Goal: Task Accomplishment & Management: Use online tool/utility

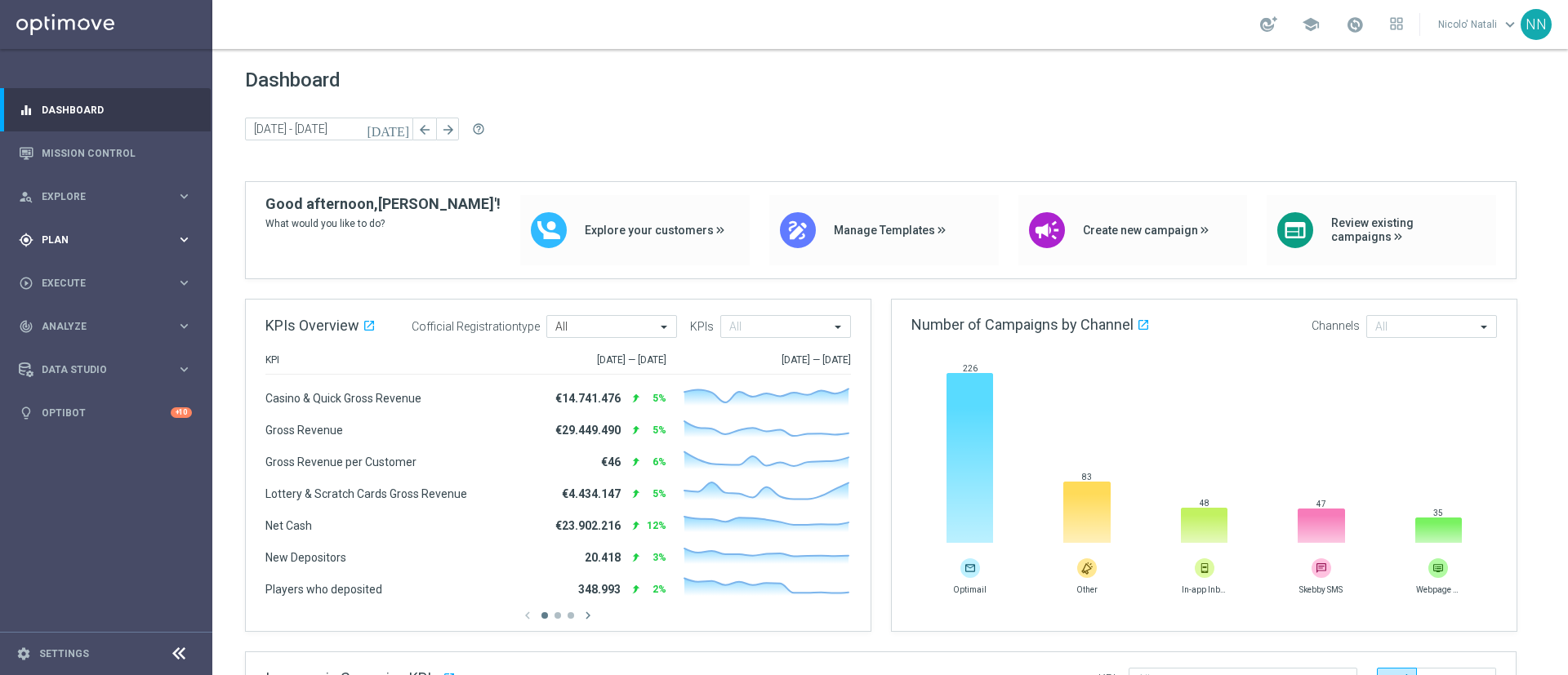
click at [65, 244] on div "gps_fixed Plan" at bounding box center [97, 240] width 157 height 15
click at [60, 320] on span "Templates" at bounding box center [101, 323] width 116 height 10
click at [66, 350] on link "Optimail" at bounding box center [110, 347] width 119 height 13
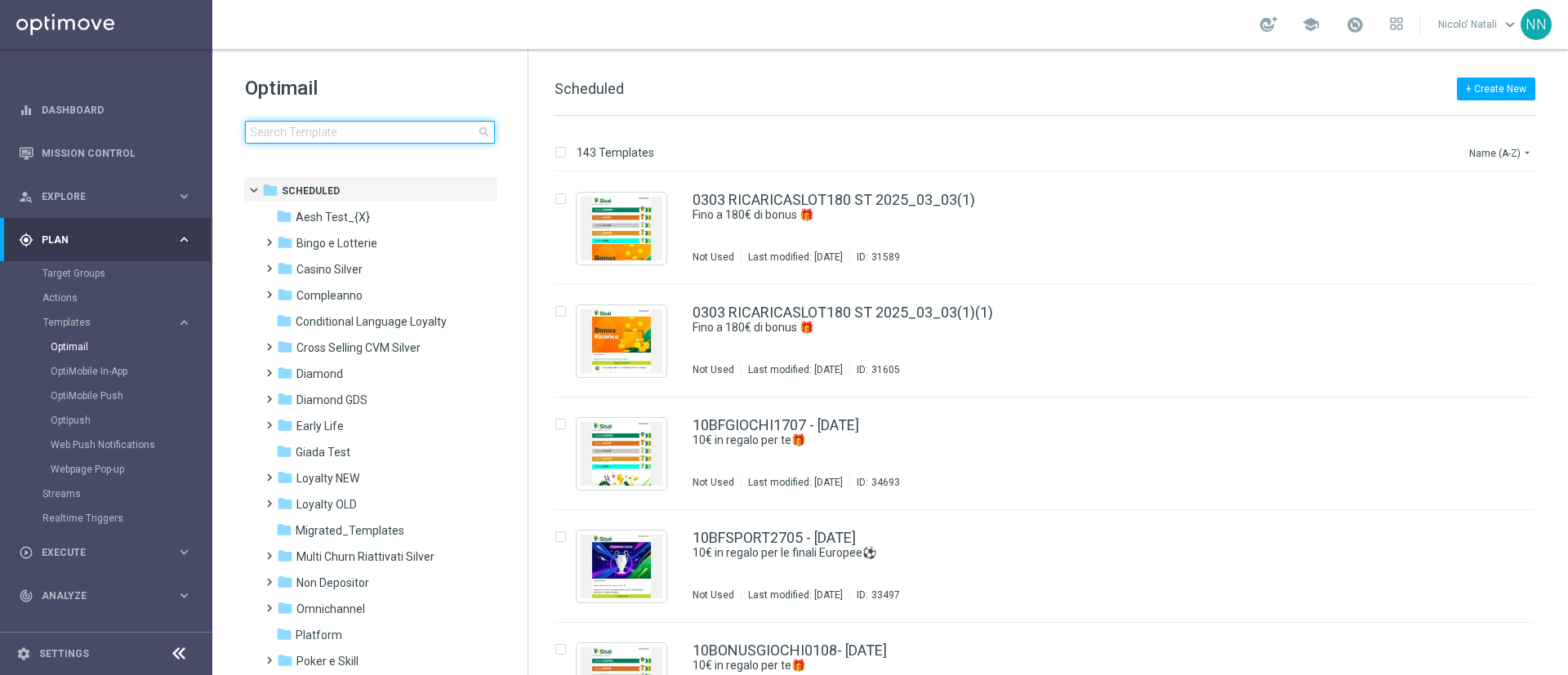
click at [362, 133] on input at bounding box center [370, 131] width 250 height 22
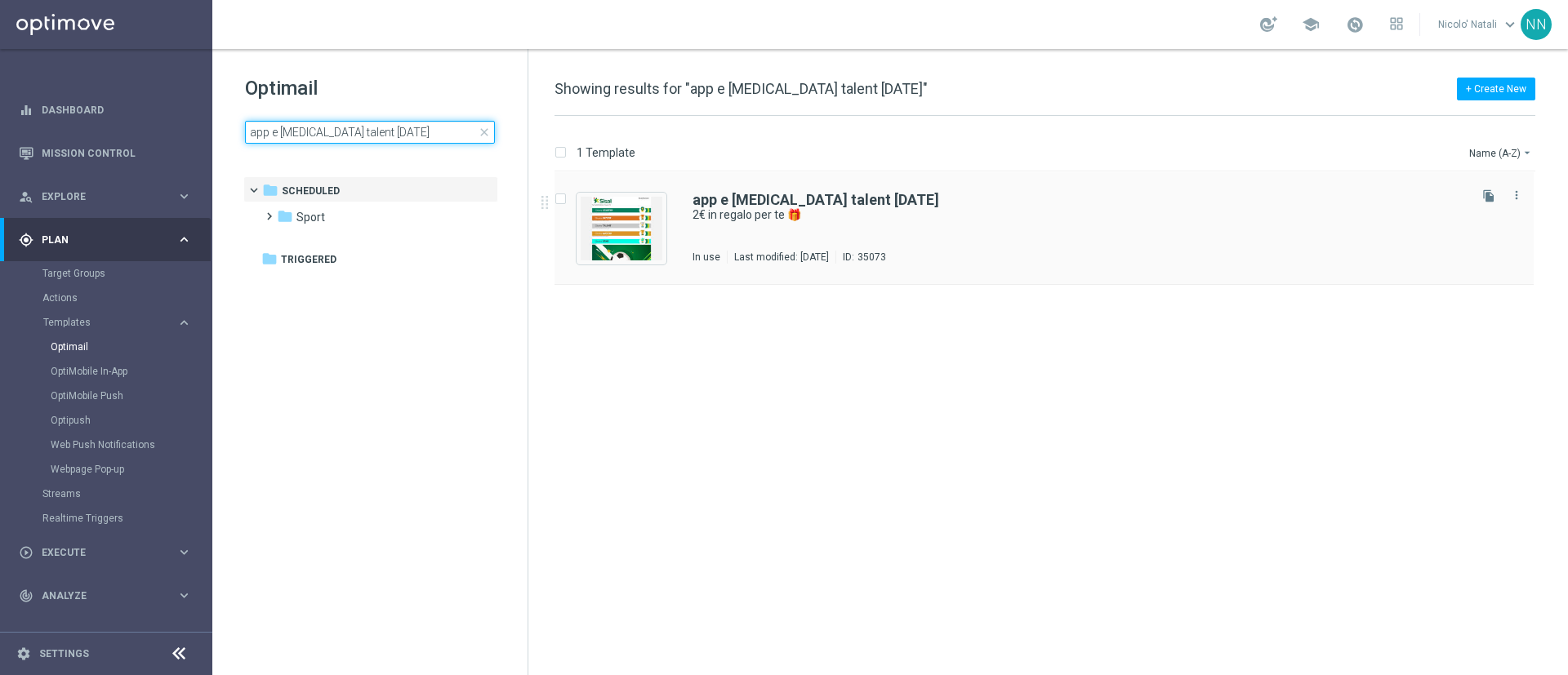
type input "app e consensi talent 18-08-2025"
click at [739, 243] on div "app e consensi talent 18-08-2025 2€ in regalo per te 🎁 In use Last modified: Tu…" at bounding box center [1078, 228] width 773 height 71
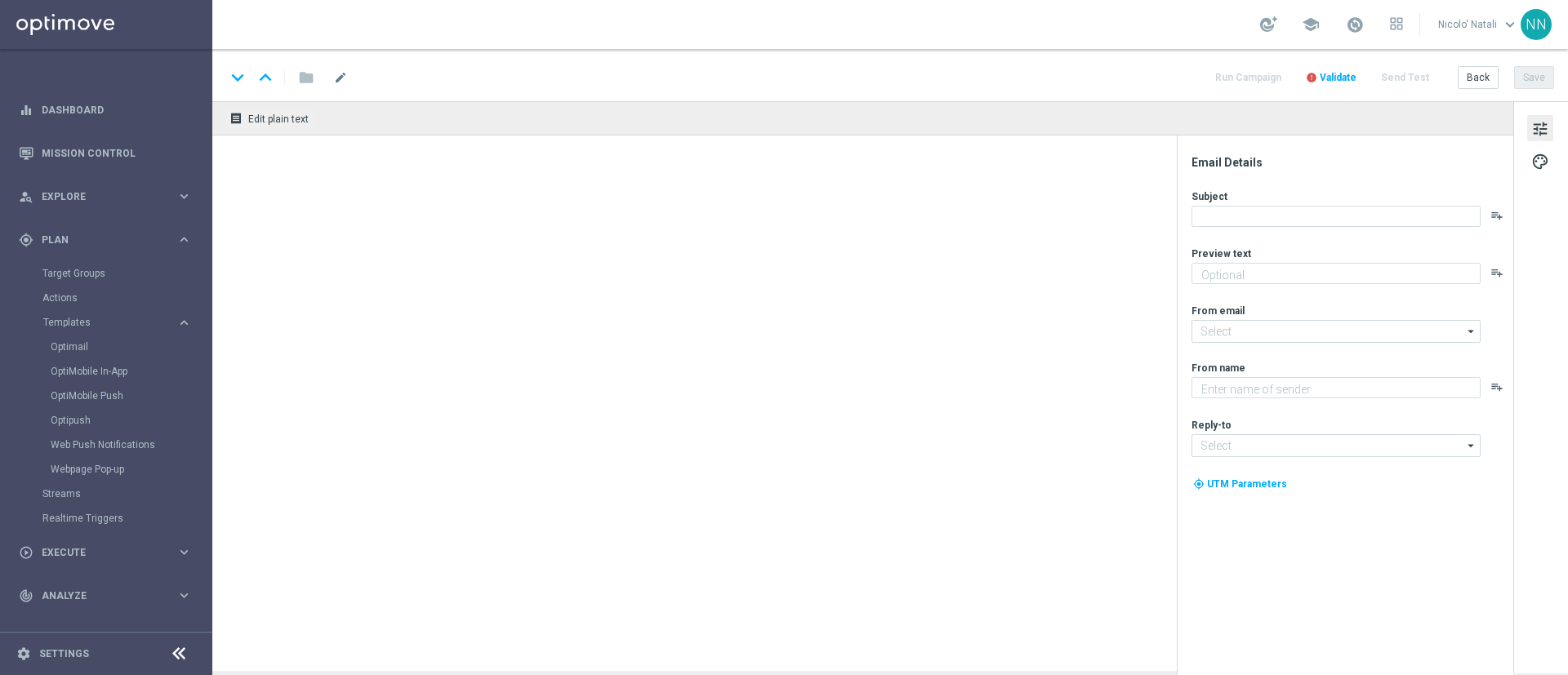
type textarea "Scarica l'app o attiva le notifiche"
type textarea "Sisal"
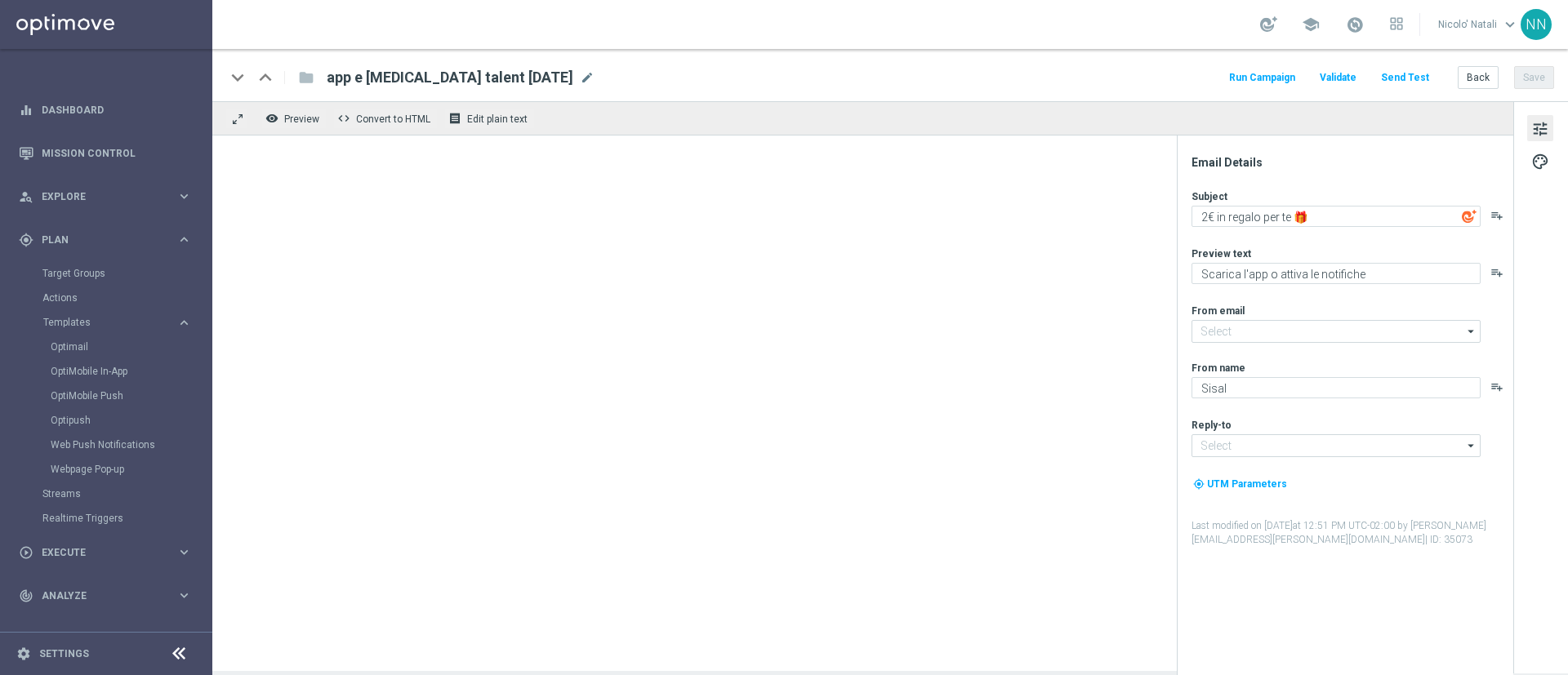
type input "newsletter@comunicazioni.sisal.it"
type input "info@sisal.it"
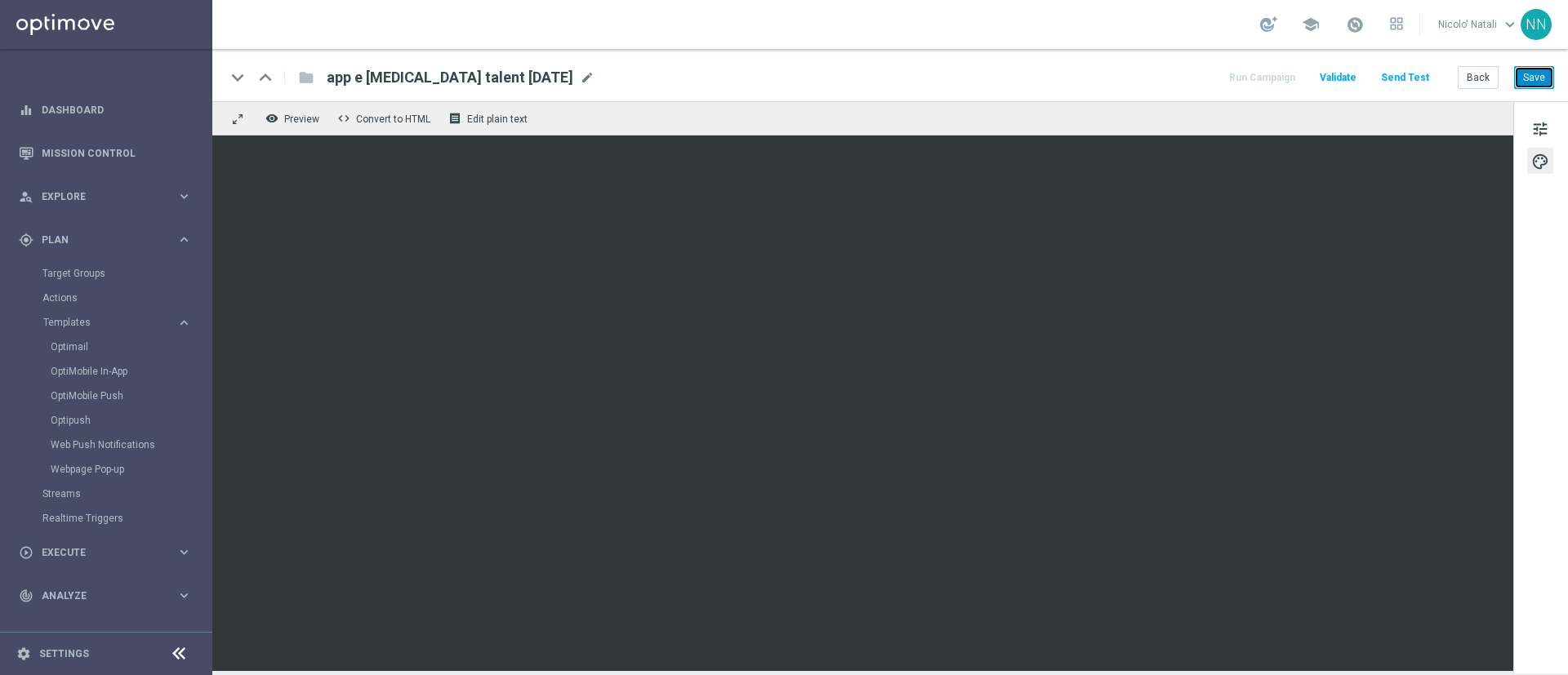
click at [1528, 71] on button "Save" at bounding box center [1534, 77] width 40 height 22
click at [1548, 81] on button "Save" at bounding box center [1534, 77] width 40 height 22
click at [1533, 128] on span "tune" at bounding box center [1541, 129] width 18 height 22
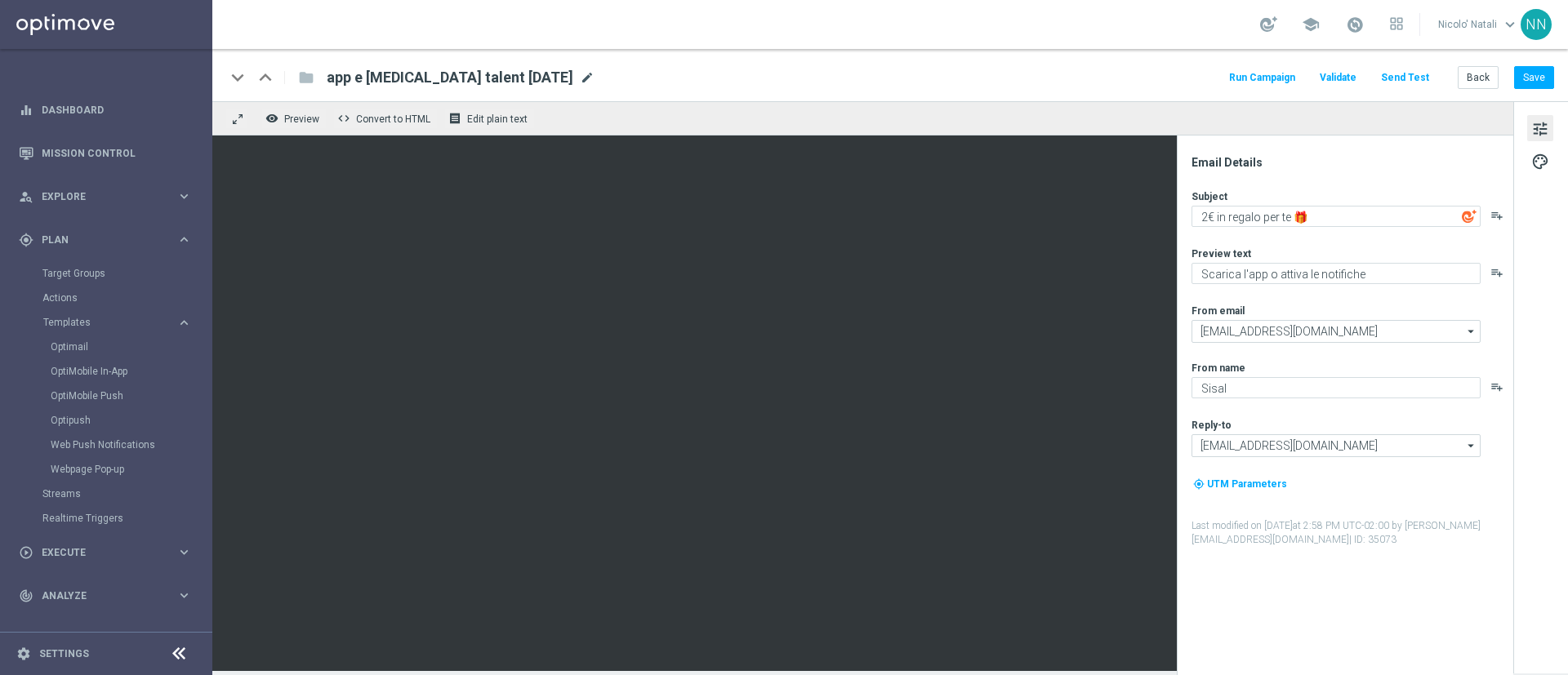
click at [580, 81] on span "mode_edit" at bounding box center [587, 77] width 15 height 15
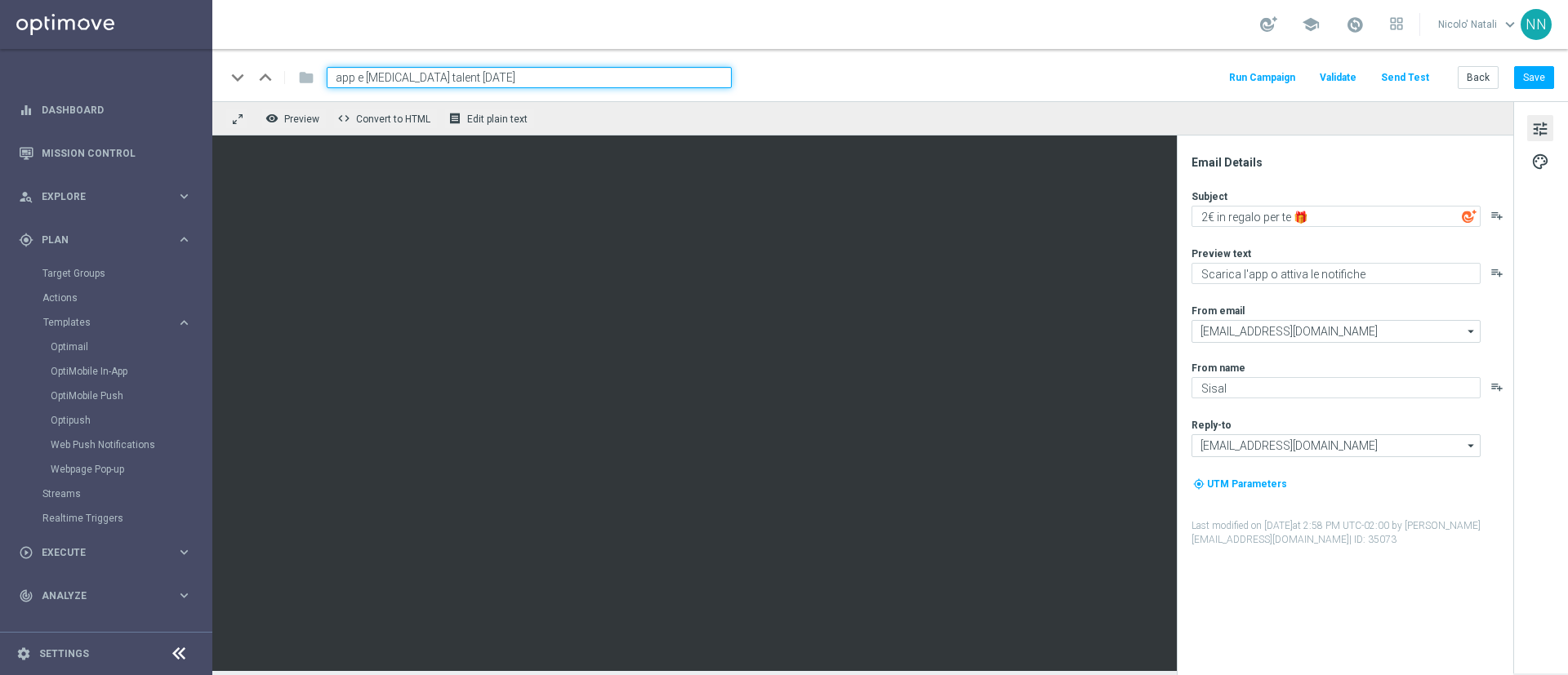
click at [566, 81] on input "app e consensi talent 18-08-2025" at bounding box center [529, 77] width 405 height 22
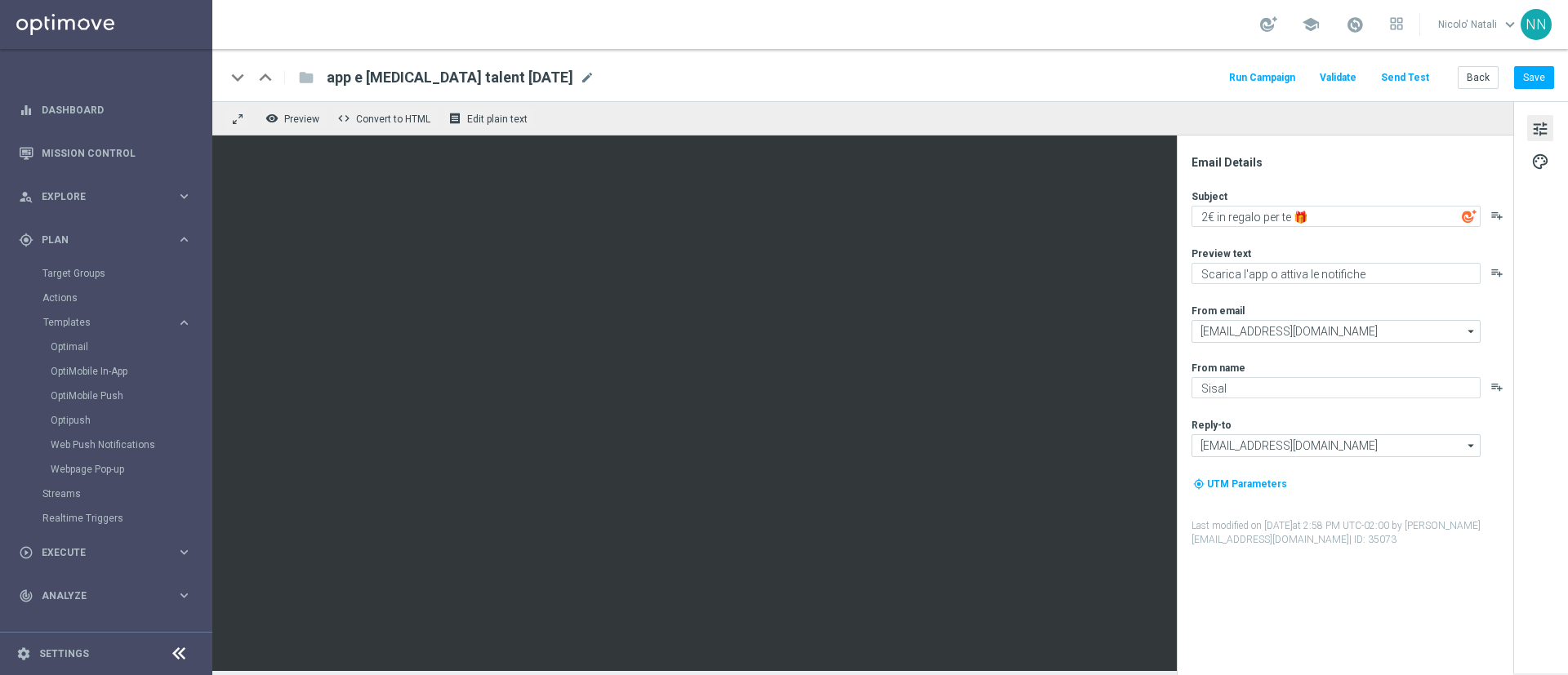
click at [1513, 81] on div "Back Save" at bounding box center [1506, 77] width 96 height 22
click at [1525, 80] on button "Save" at bounding box center [1534, 77] width 40 height 22
